Goal: Share content

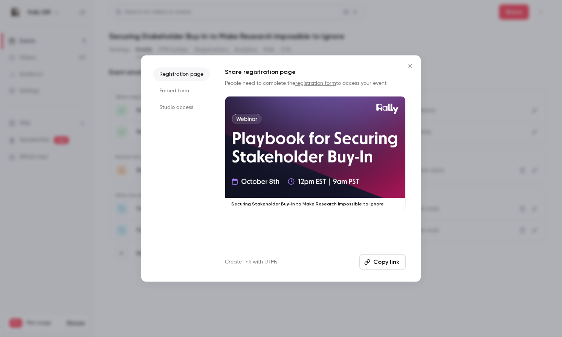
click at [409, 65] on icon "Close" at bounding box center [410, 65] width 3 height 3
click at [409, 65] on div "Event emails When registered Registration confirmation Live registrants When re…" at bounding box center [328, 170] width 438 height 222
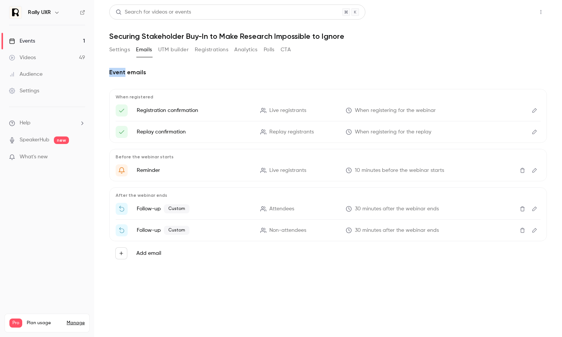
click at [509, 9] on button "Share" at bounding box center [514, 12] width 30 height 15
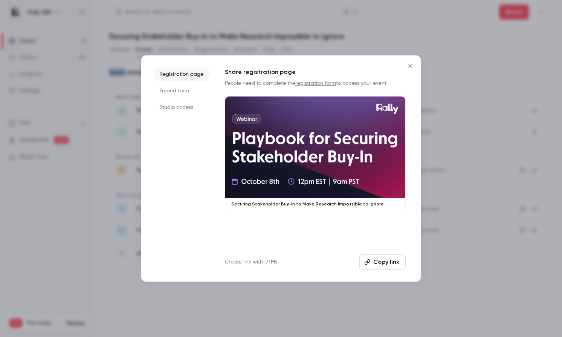
click at [387, 257] on button "Copy link" at bounding box center [383, 261] width 46 height 15
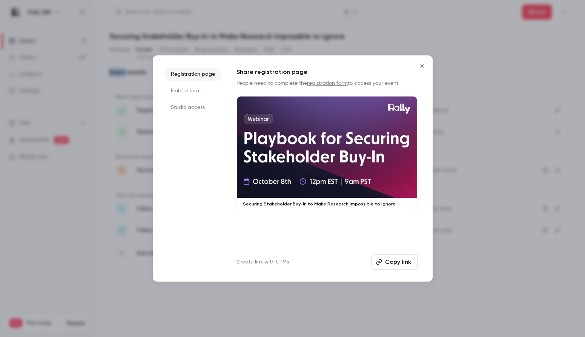
click at [421, 63] on icon "Close" at bounding box center [421, 66] width 9 height 6
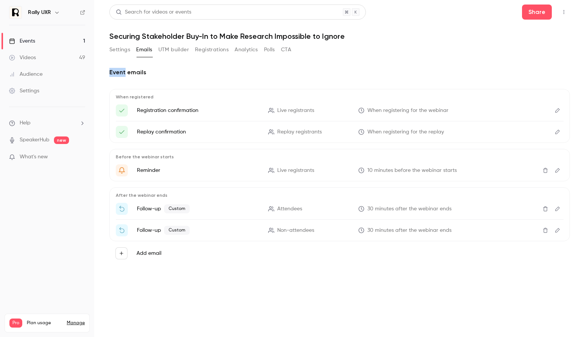
click at [124, 44] on button "Settings" at bounding box center [119, 50] width 21 height 12
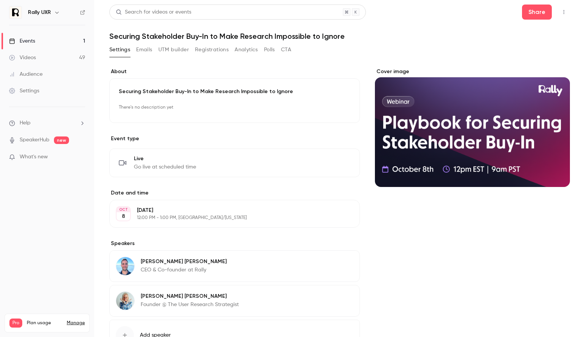
click at [38, 38] on link "Events 1" at bounding box center [47, 41] width 94 height 17
